Goal: Task Accomplishment & Management: Manage account settings

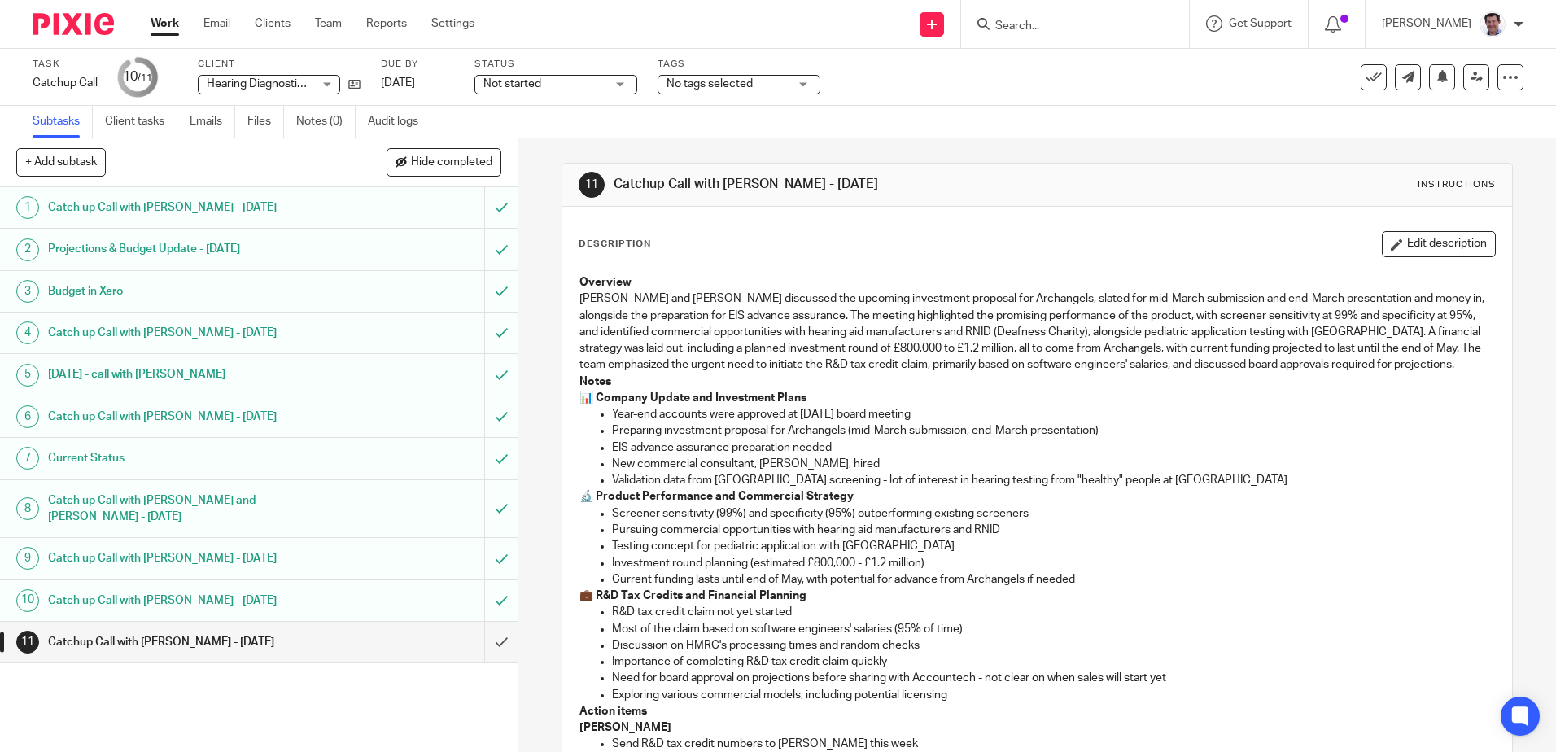
scroll to position [163, 0]
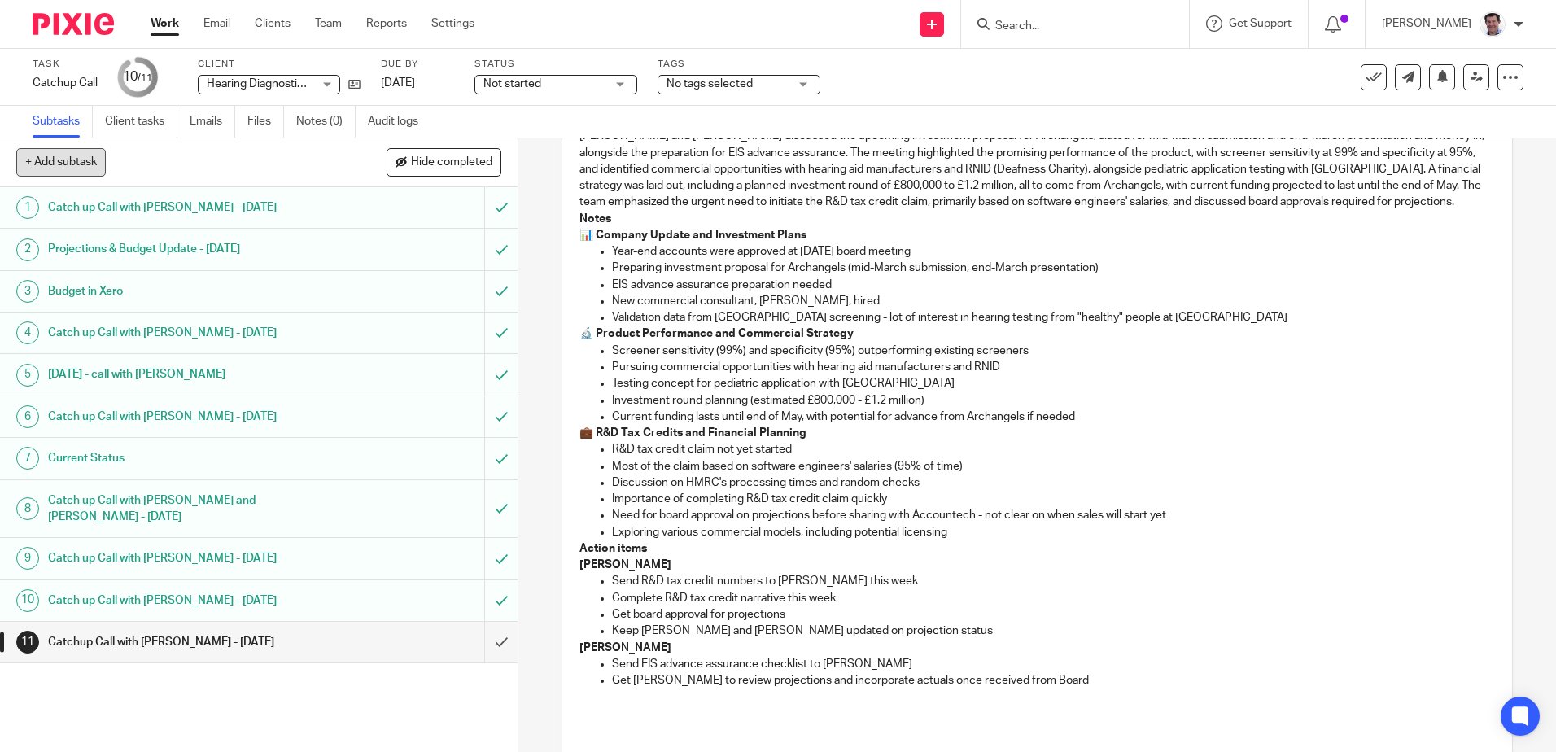
click at [65, 167] on button "+ Add subtask" at bounding box center [61, 162] width 90 height 28
type input "Catchup Call with [PERSON_NAME] - [DATE]"
click at [466, 155] on p "+ Add" at bounding box center [477, 163] width 47 height 28
click at [221, 690] on h1 "Catchup Call with [PERSON_NAME] - [DATE]" at bounding box center [188, 684] width 280 height 24
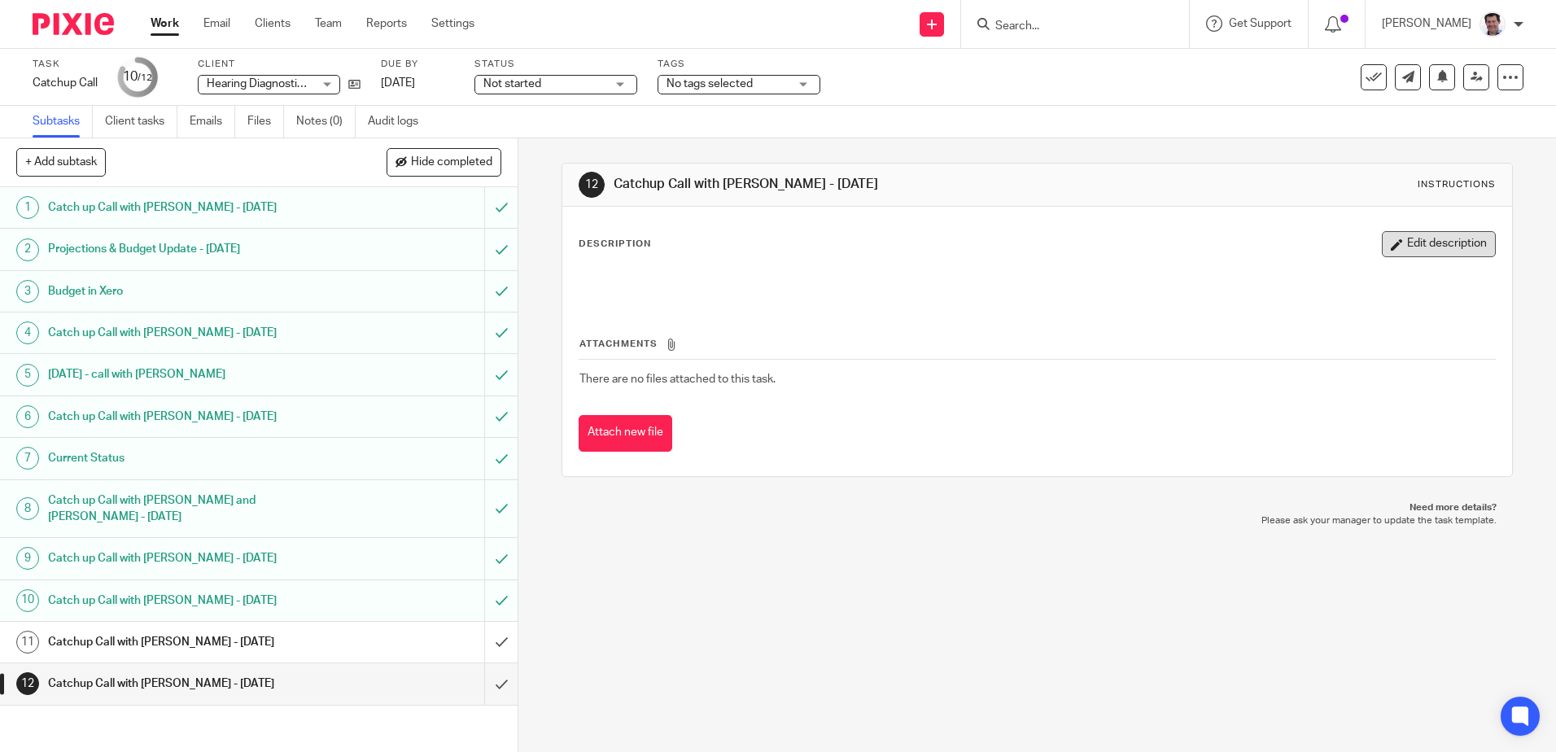
click at [1392, 250] on button "Edit description" at bounding box center [1439, 244] width 114 height 26
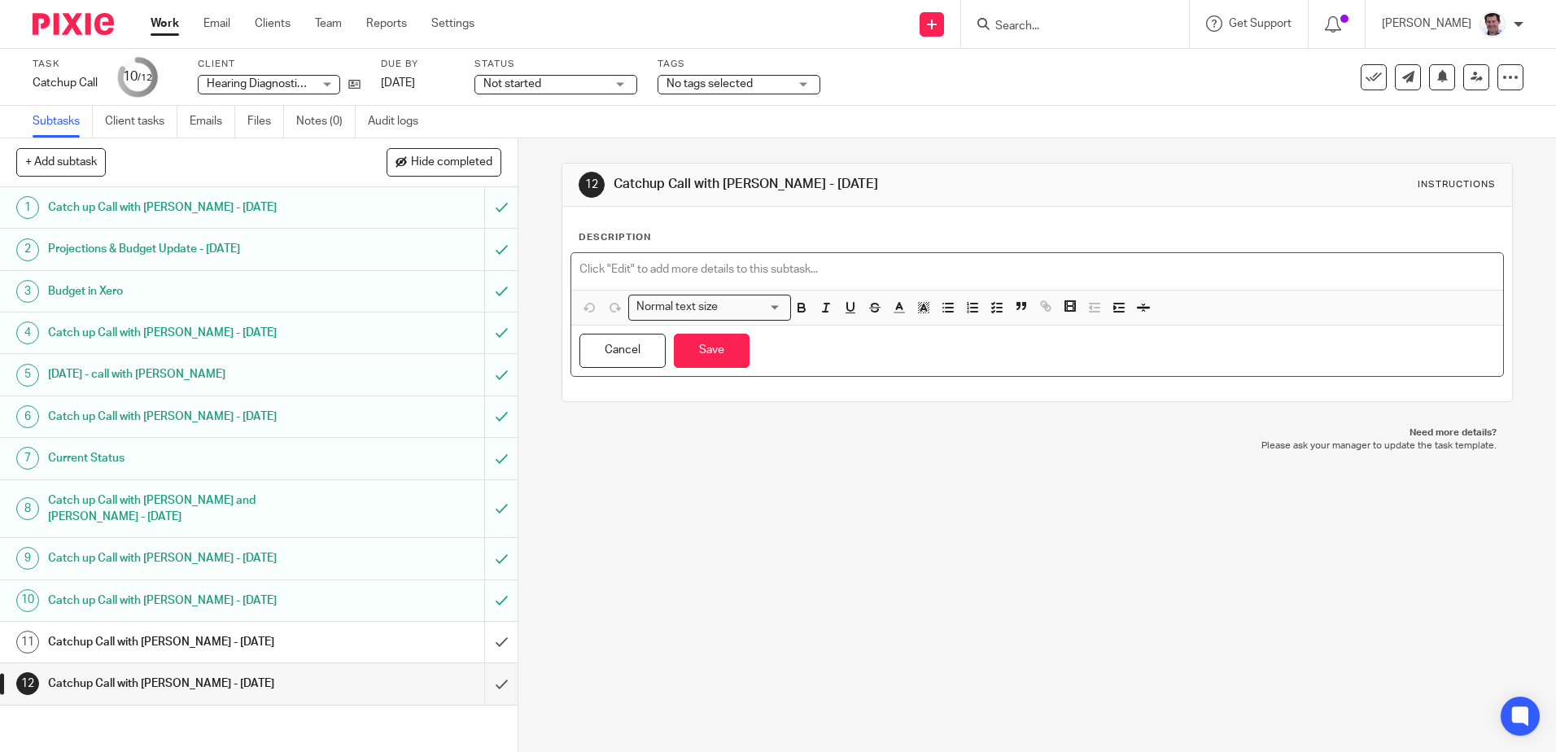
click at [610, 268] on p at bounding box center [1037, 269] width 915 height 16
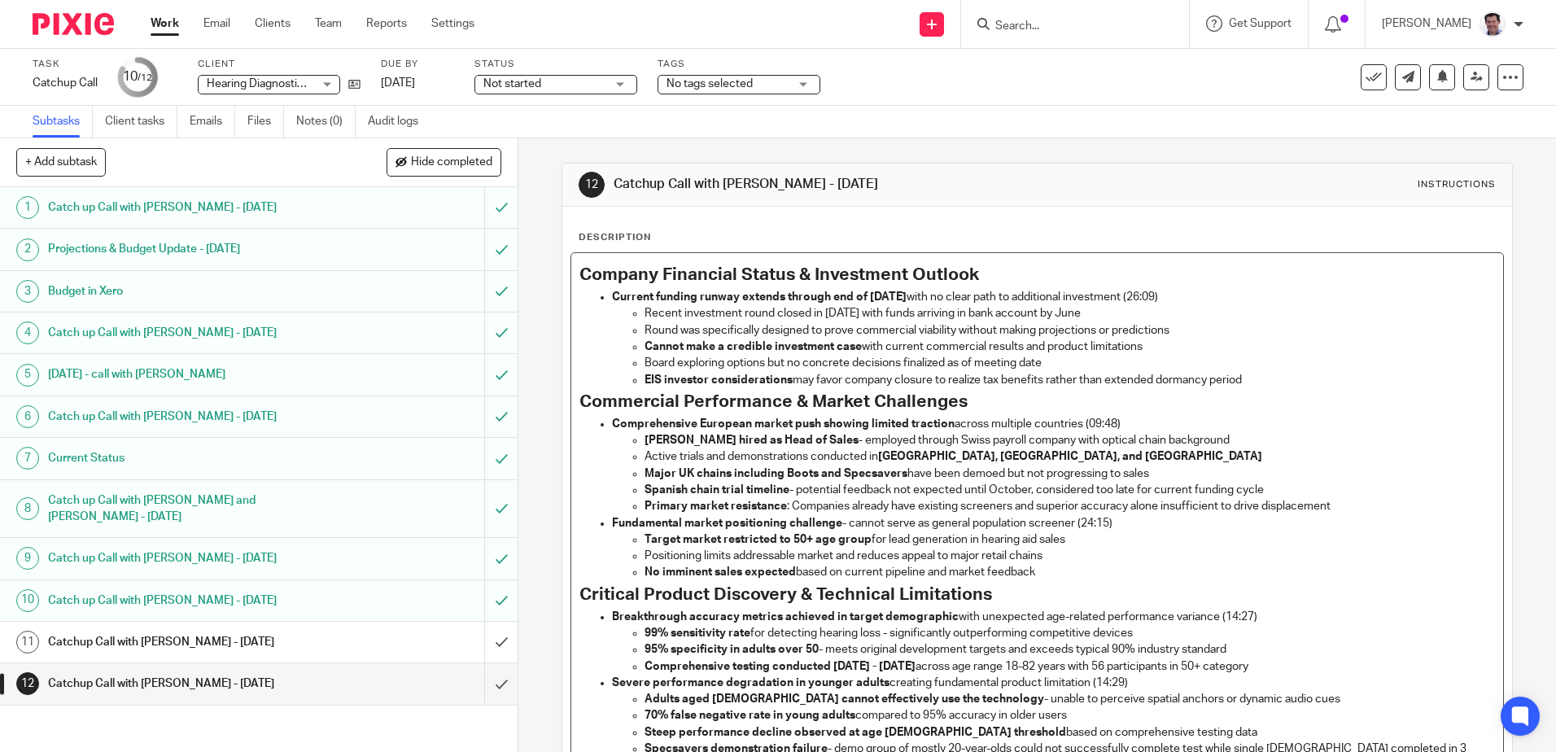
click at [907, 299] on strong "Current funding runway extends through end of [DATE]" at bounding box center [759, 296] width 295 height 11
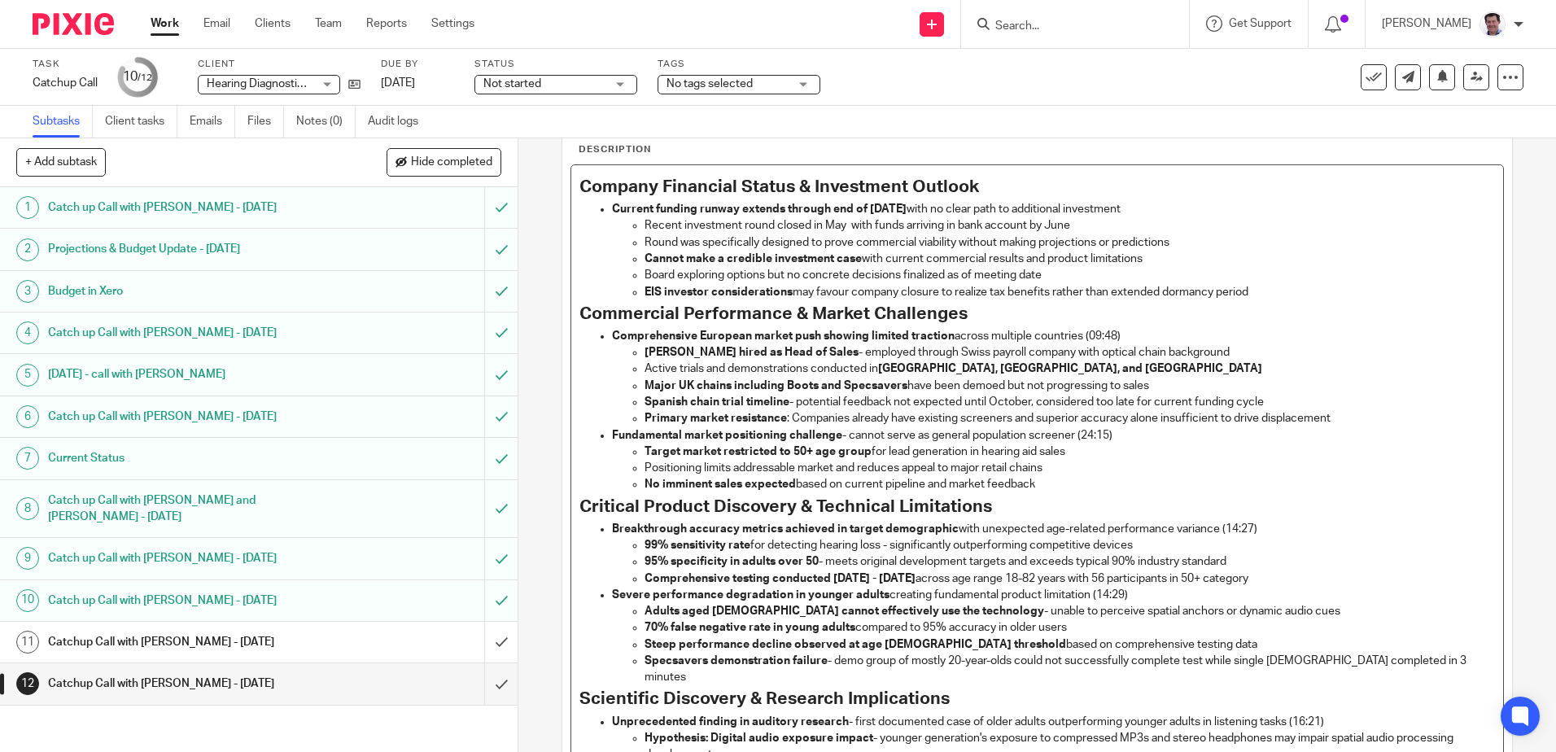
scroll to position [81, 0]
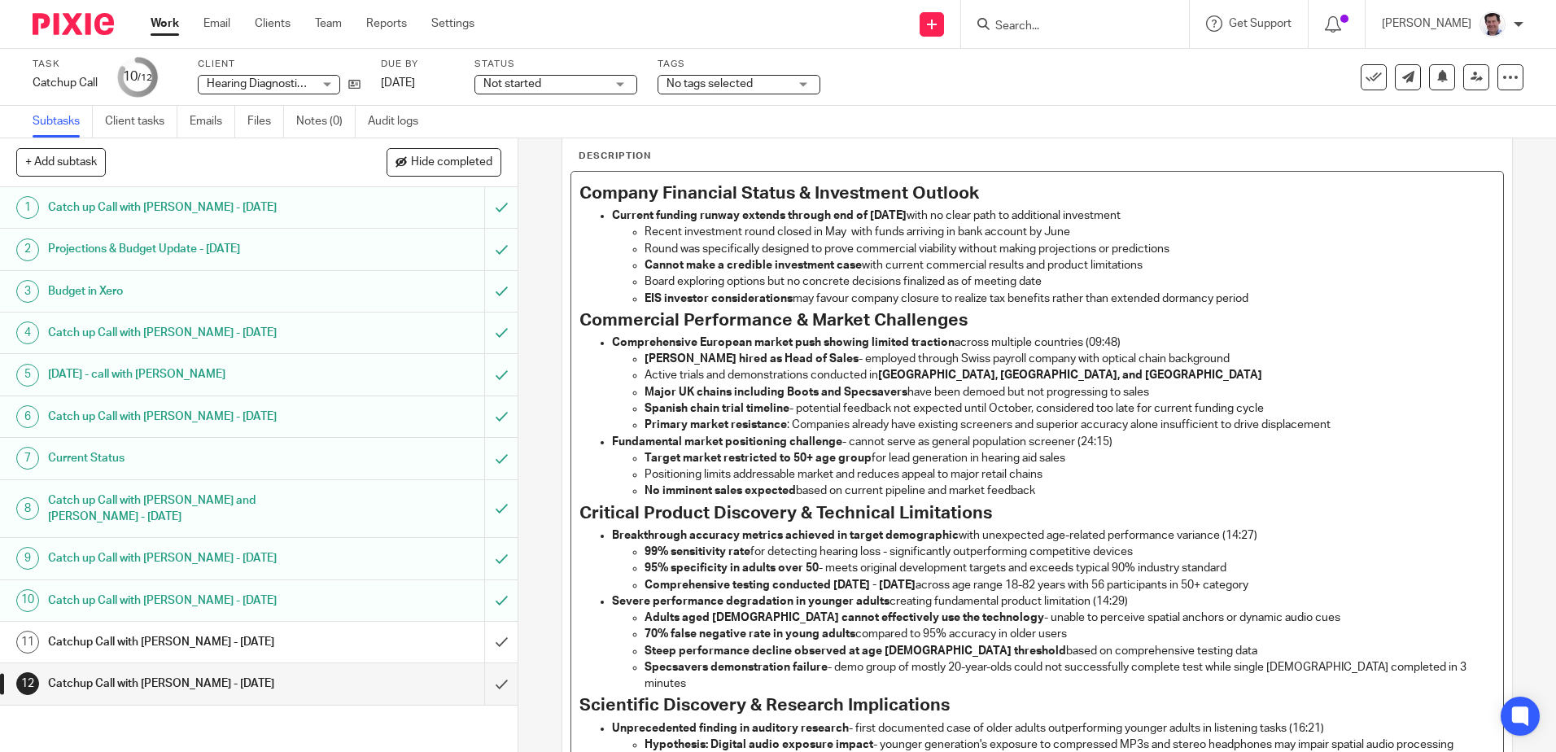
click at [1127, 343] on p "Comprehensive European market push showing limited traction across multiple cou…" at bounding box center [1053, 343] width 882 height 16
click at [1122, 442] on p "Fundamental market positioning challenge - cannot serve as general population s…" at bounding box center [1053, 442] width 882 height 16
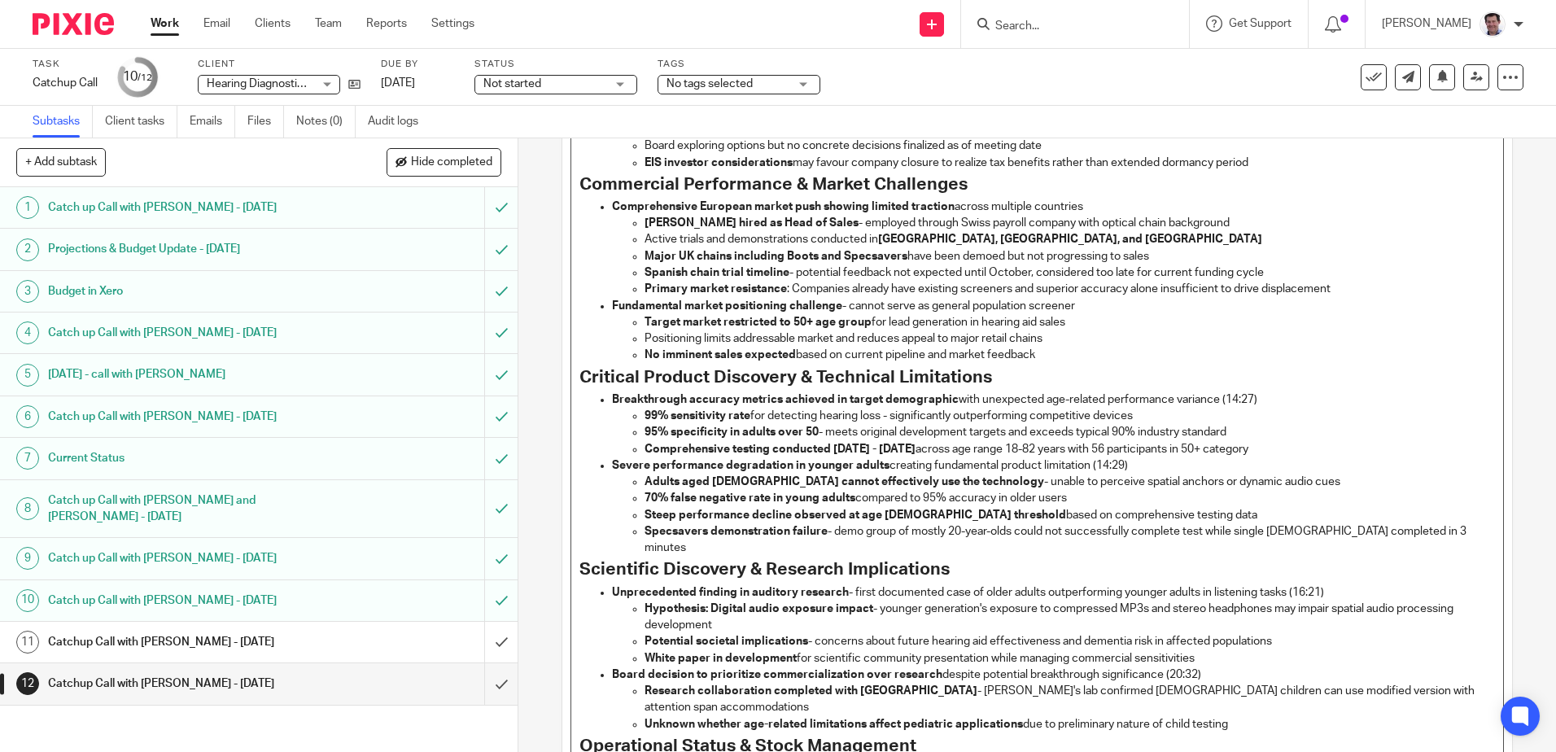
scroll to position [244, 0]
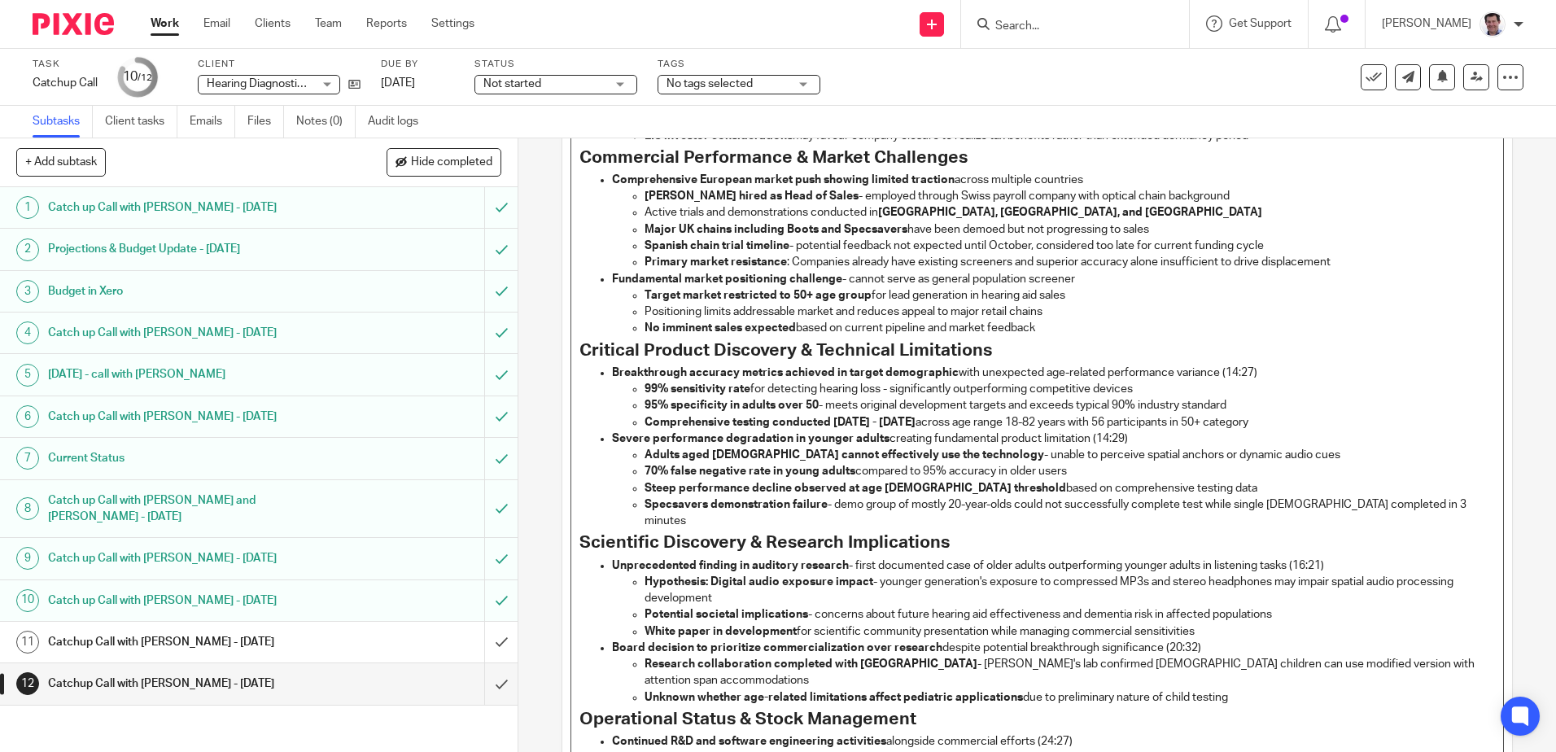
click at [1259, 370] on p "Breakthrough accuracy metrics achieved in target demographic with unexpected ag…" at bounding box center [1053, 373] width 882 height 16
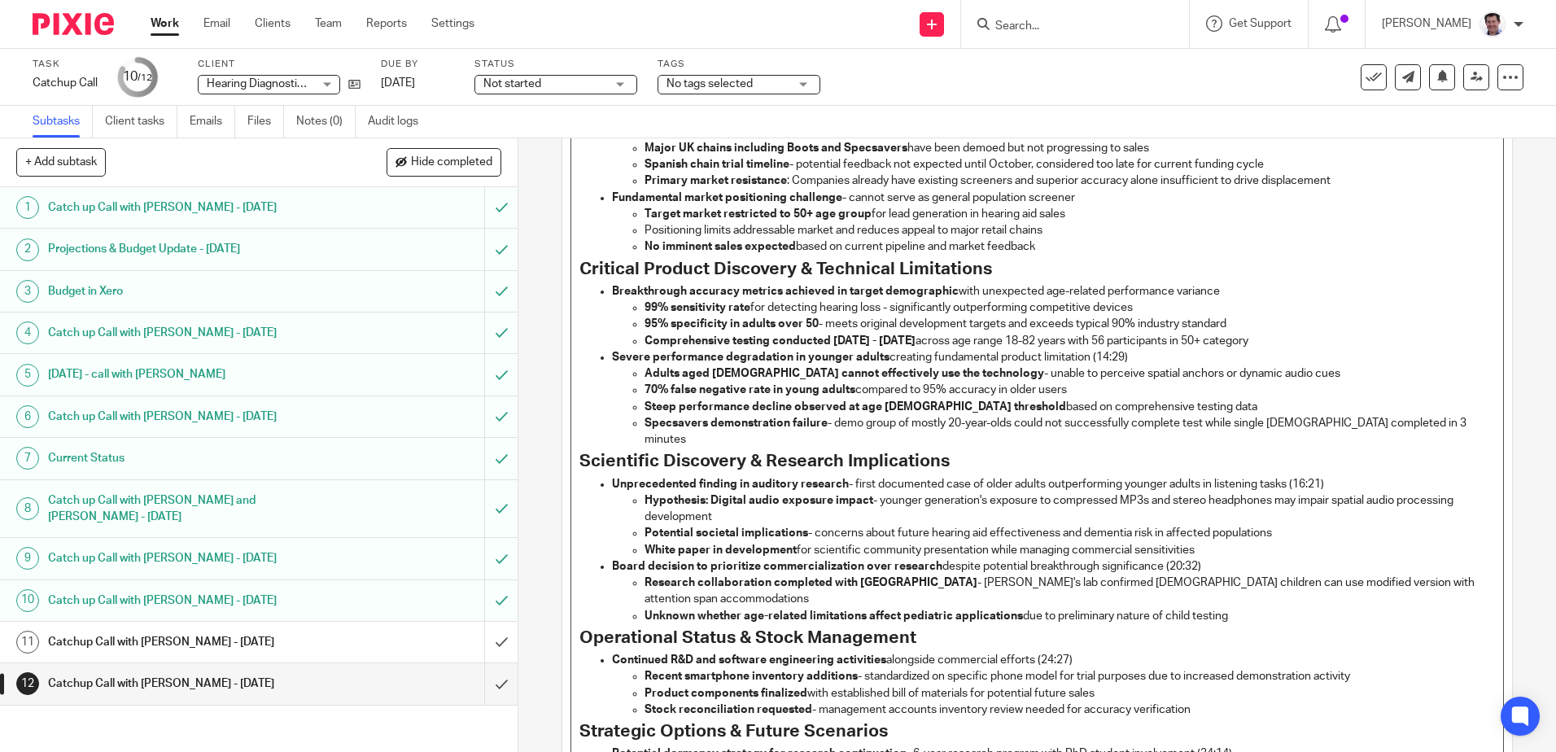
click at [1130, 355] on p "Severe performance degradation in younger adults creating fundamental product l…" at bounding box center [1053, 357] width 882 height 16
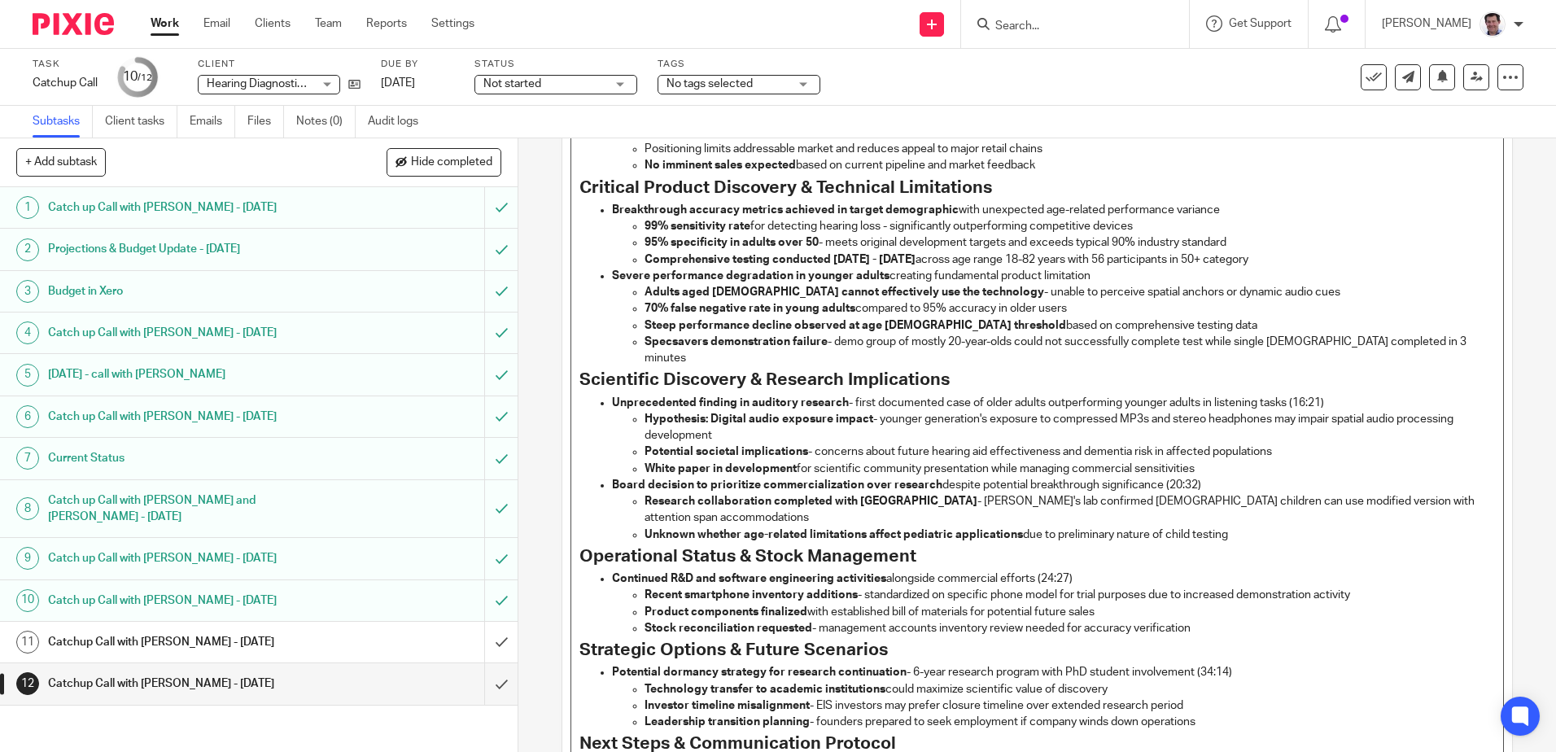
click at [882, 323] on strong "Steep performance decline observed at age 35-30 threshold" at bounding box center [856, 325] width 422 height 11
click at [1332, 395] on p "Unprecedented finding in auditory research - first documented case of older adu…" at bounding box center [1053, 403] width 882 height 16
click at [1198, 477] on p "Board decision to prioritize commercialization over research despite potential …" at bounding box center [1053, 485] width 882 height 16
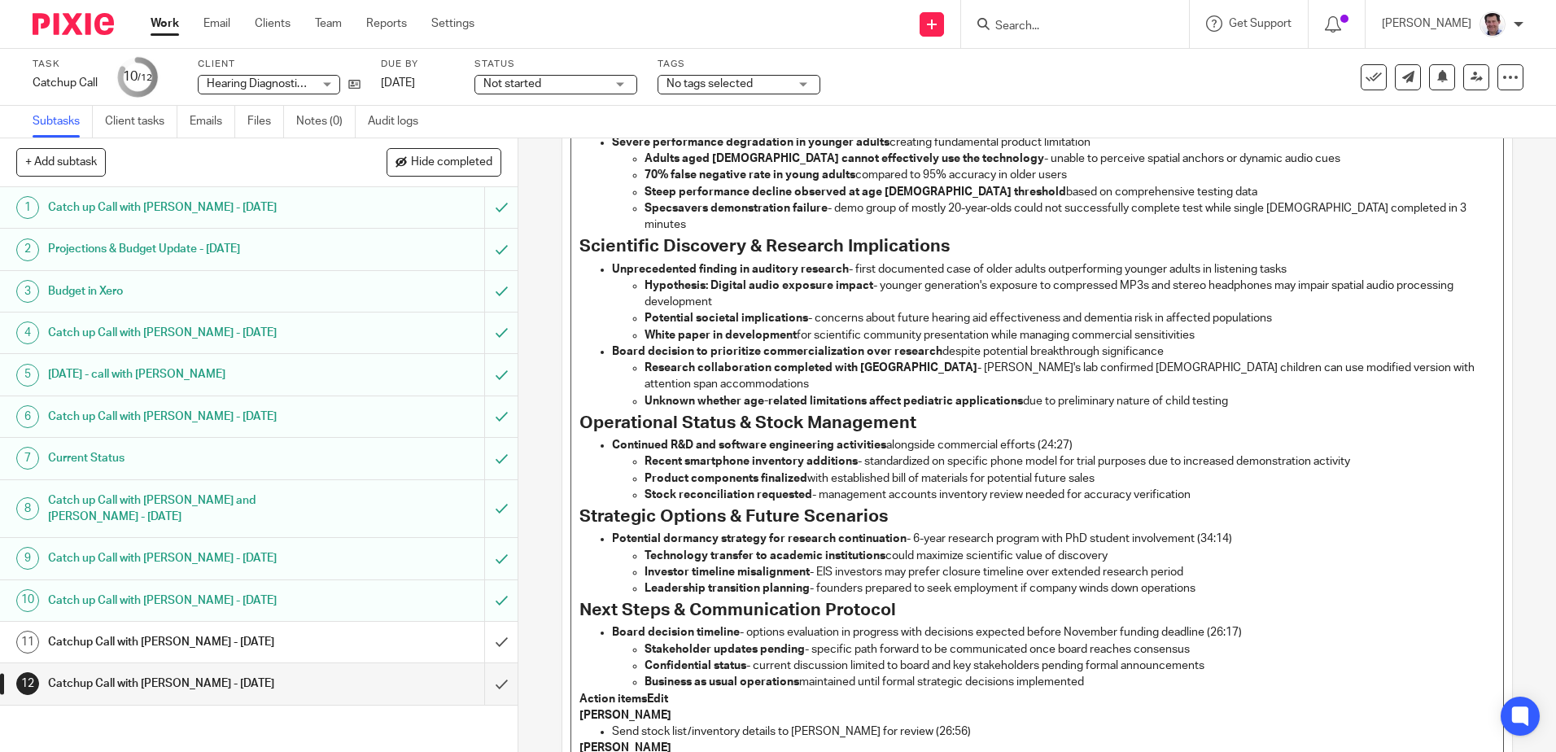
scroll to position [570, 0]
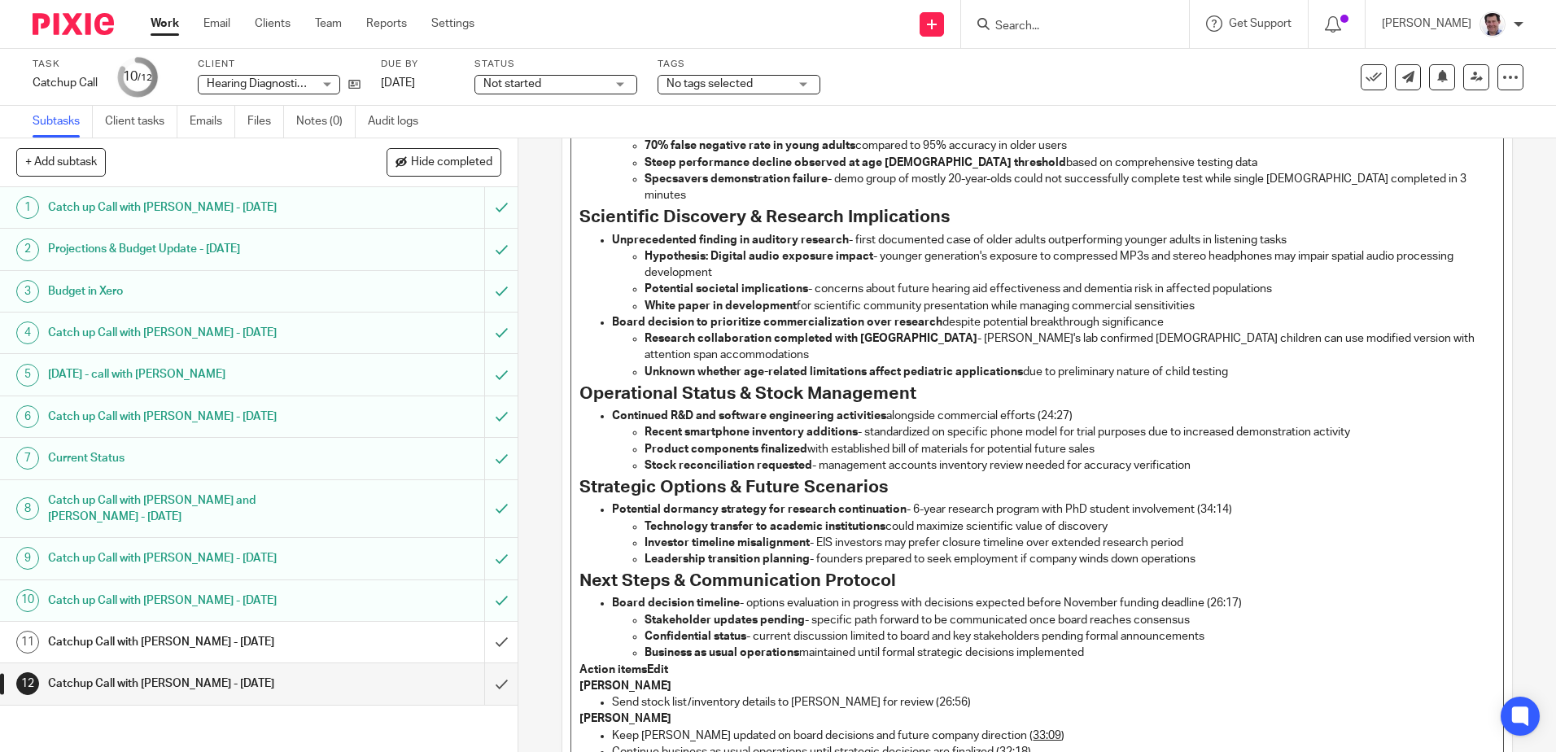
click at [1091, 408] on p "Continued R&D and software engineering activities alongside commercial efforts …" at bounding box center [1053, 416] width 882 height 16
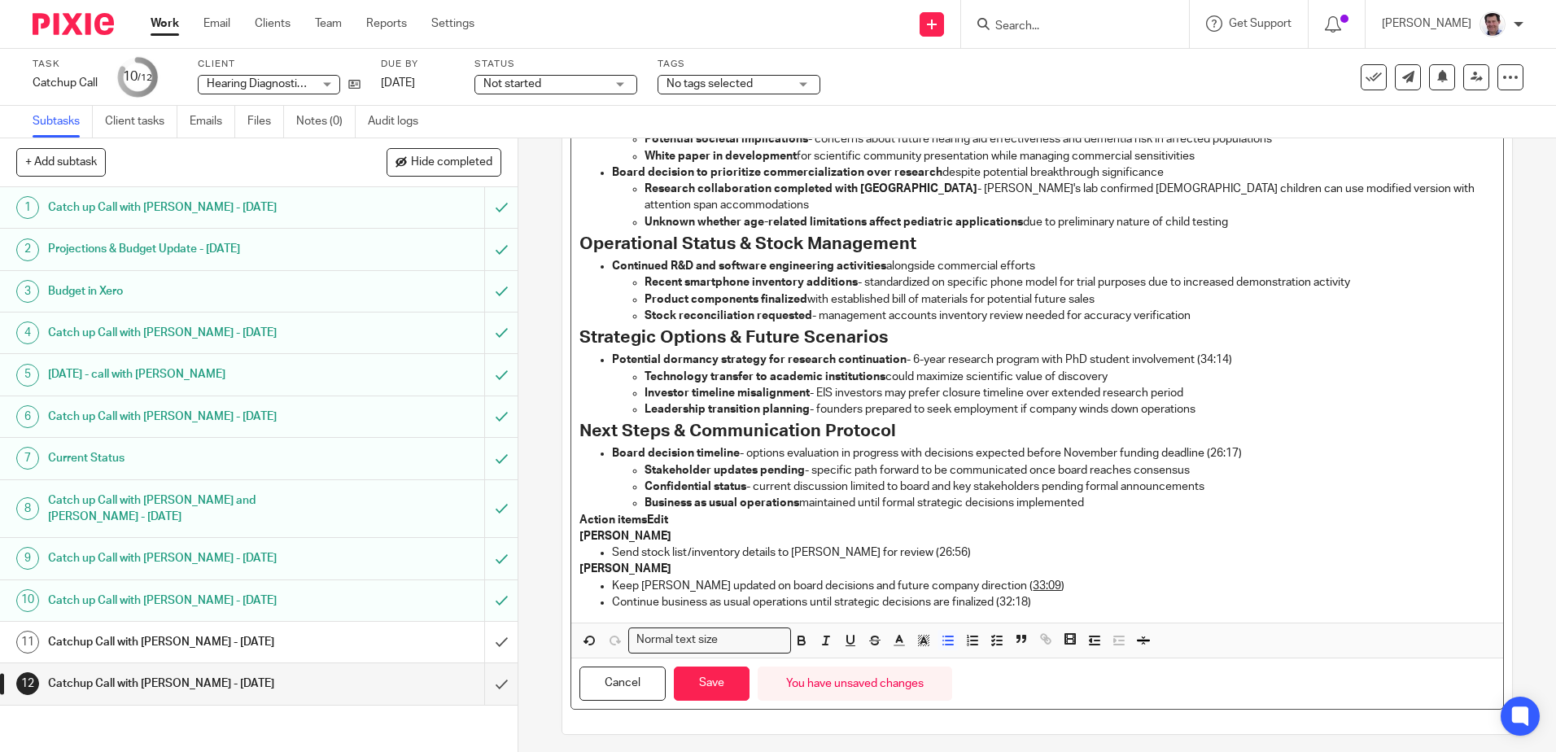
scroll to position [733, 0]
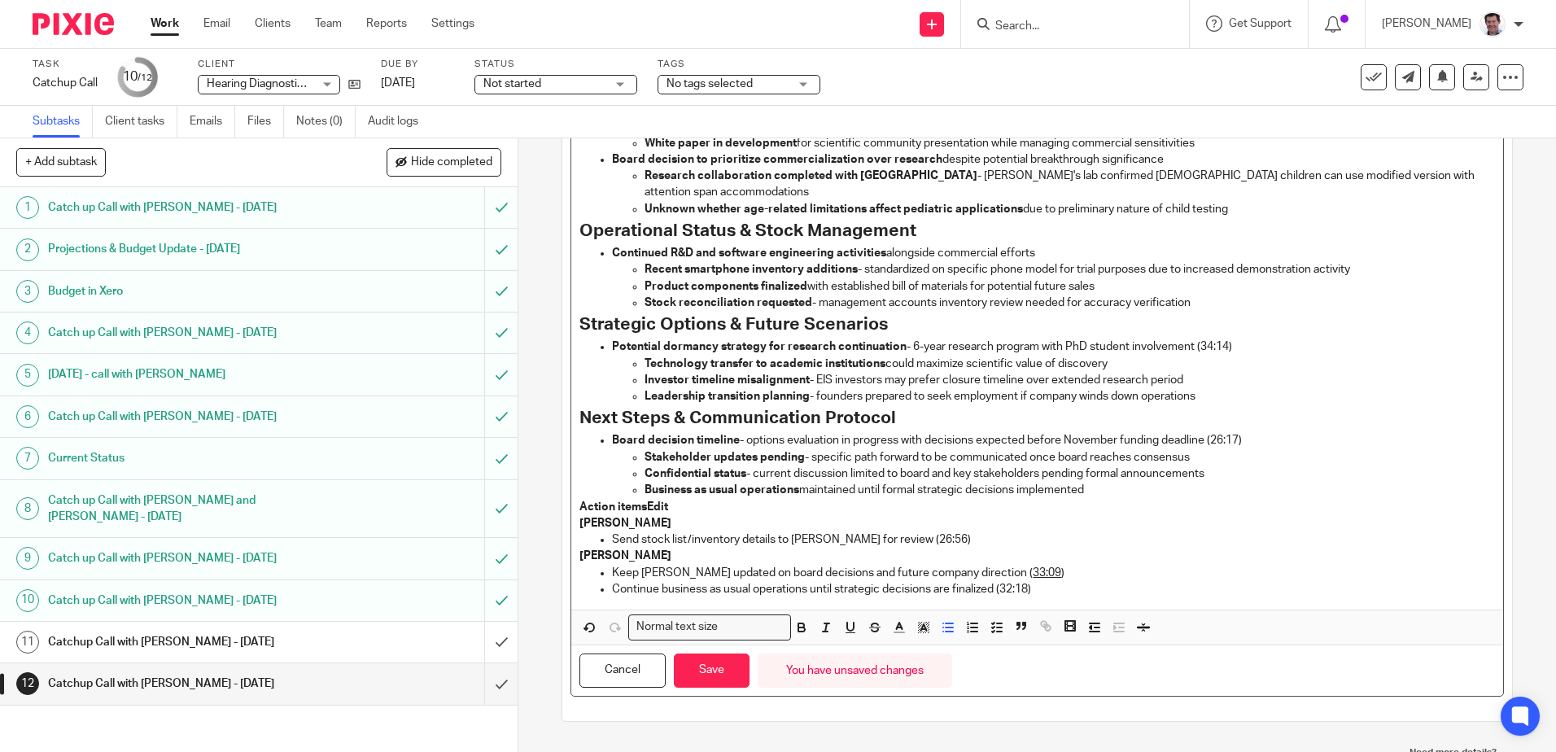
click at [1240, 339] on p "Potential dormancy strategy for research continuation - 6-year research program…" at bounding box center [1053, 347] width 882 height 16
drag, startPoint x: 1181, startPoint y: 360, endPoint x: 1237, endPoint y: 361, distance: 56.2
click at [1182, 372] on p "Investor timeline misalignment - EIS investors may prefer closure timeline over…" at bounding box center [1070, 380] width 850 height 16
click at [1245, 432] on p "Board decision timeline - options evaluation in progress with decisions expecte…" at bounding box center [1053, 440] width 882 height 16
click at [666, 499] on p "Action itemsEdit" at bounding box center [1037, 507] width 915 height 16
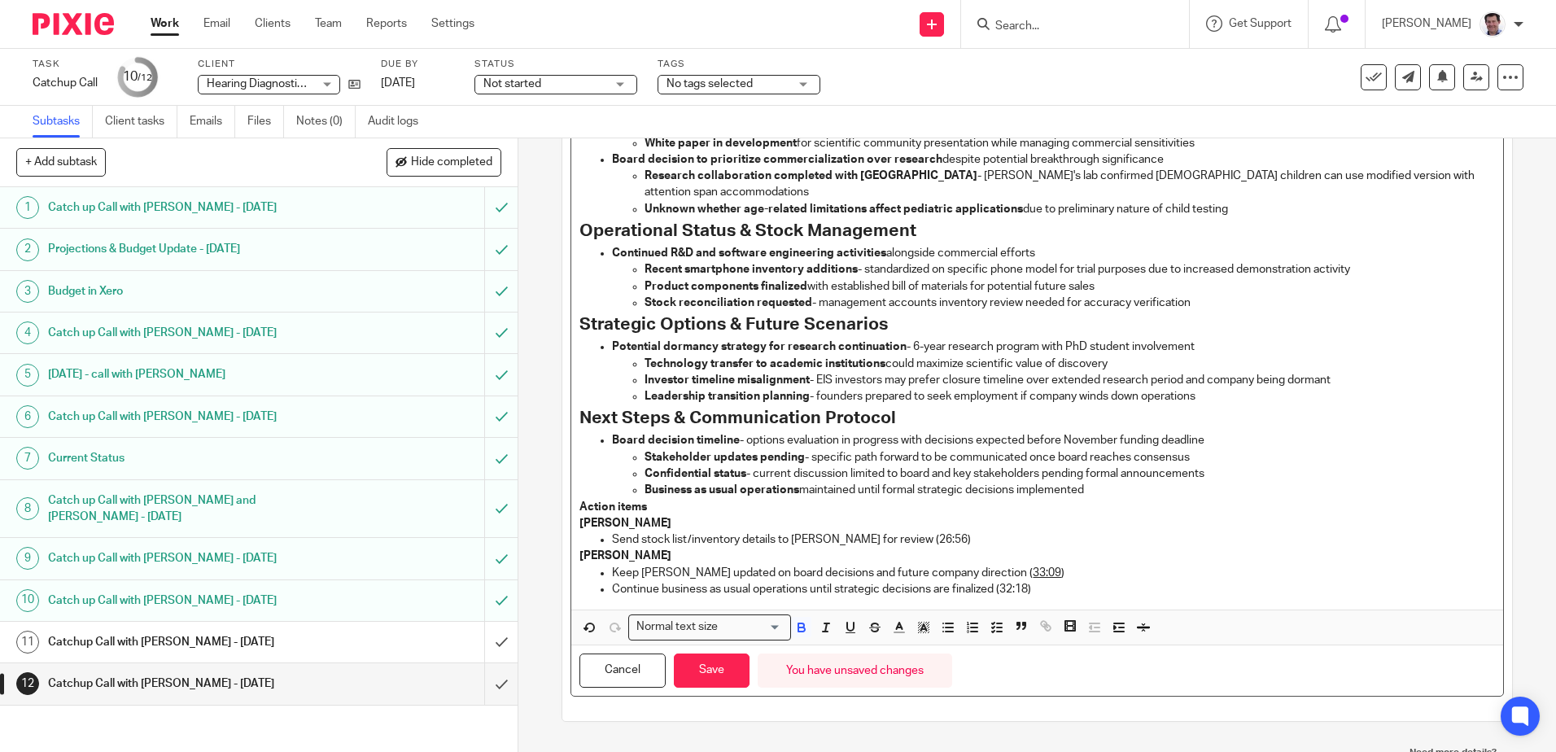
click at [921, 532] on p "Send stock list/inventory details to Claudia for review (26:56)" at bounding box center [1053, 540] width 882 height 16
click at [1021, 565] on p "Keep Stephen updated on board decisions and future company direction ( 33:09 )" at bounding box center [1053, 573] width 882 height 16
click at [1037, 581] on p "Continue business as usual operations until strategic decisions are finalized (…" at bounding box center [1053, 589] width 882 height 16
click at [685, 515] on p "[PERSON_NAME]" at bounding box center [1037, 523] width 915 height 16
click at [698, 655] on button "Save" at bounding box center [712, 671] width 76 height 35
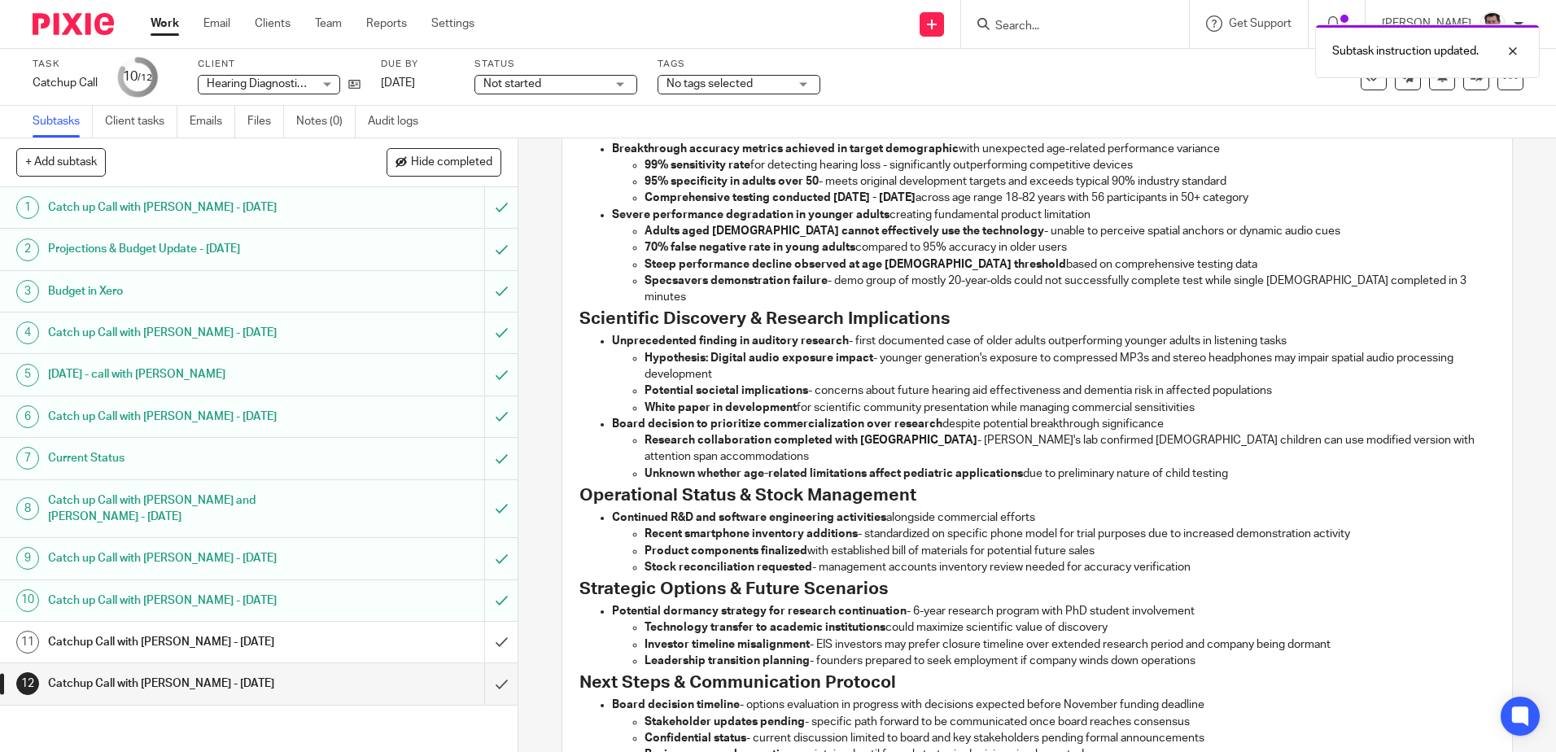
scroll to position [488, 0]
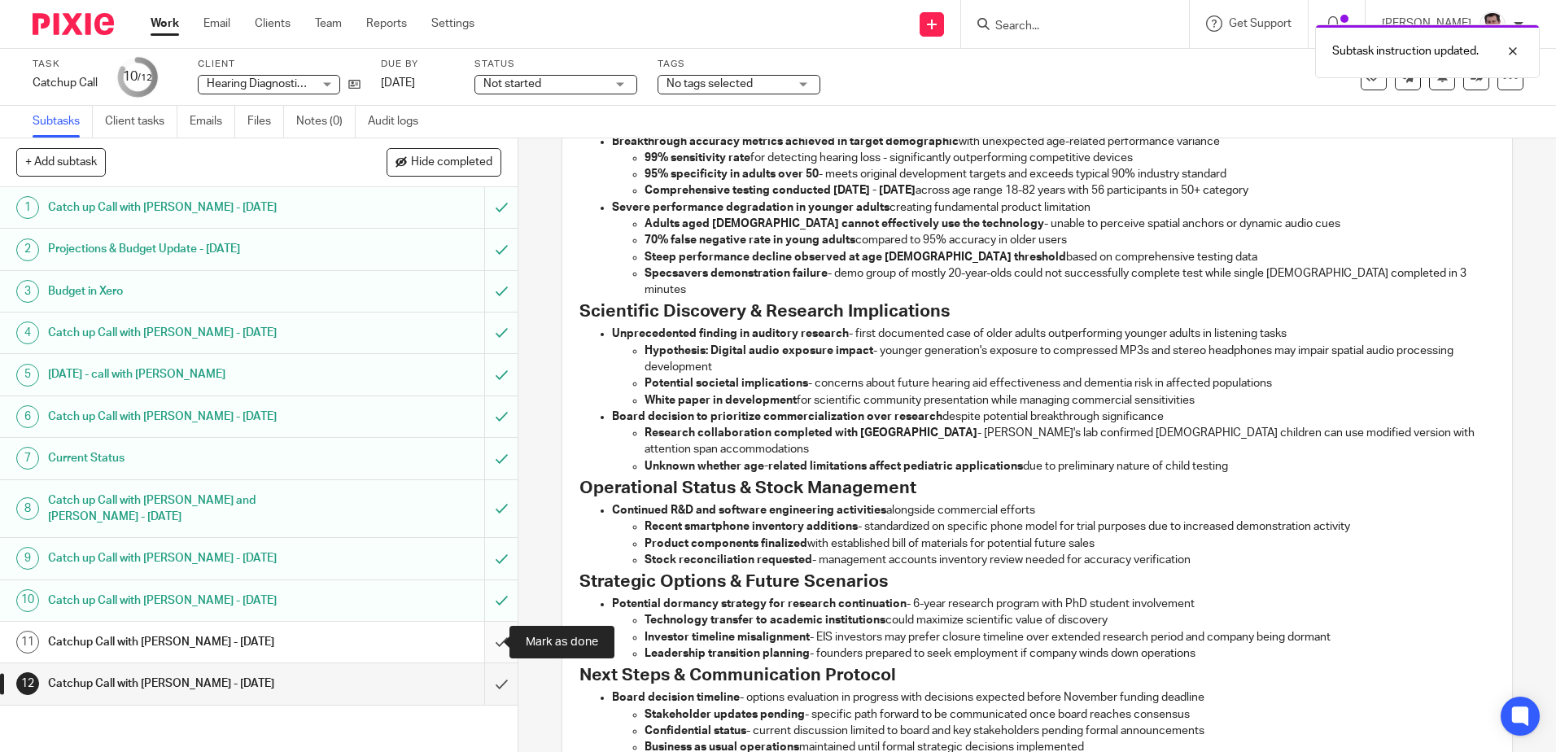
click at [479, 647] on input "submit" at bounding box center [259, 642] width 518 height 41
